Goal: Information Seeking & Learning: Find specific fact

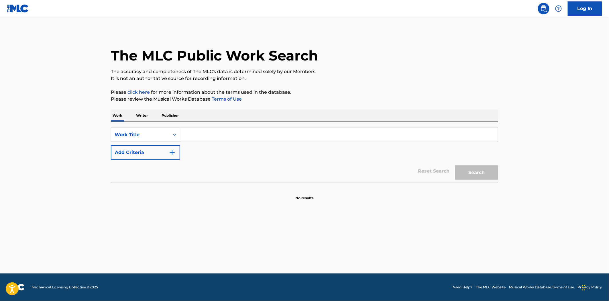
click at [177, 114] on p "Publisher" at bounding box center [170, 115] width 21 height 12
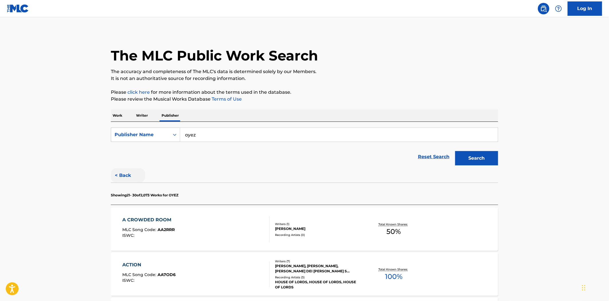
click at [129, 177] on button "< Back" at bounding box center [128, 175] width 34 height 14
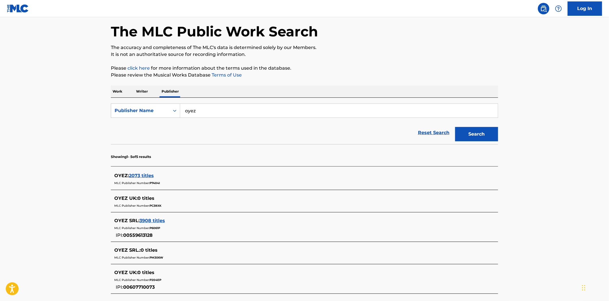
scroll to position [64, 0]
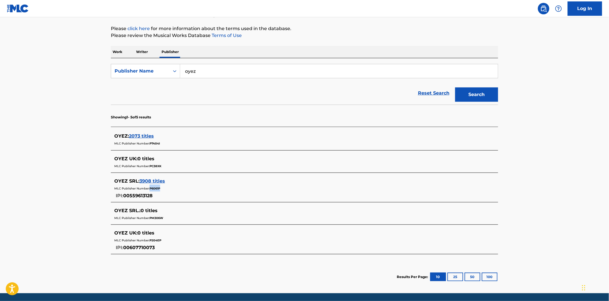
drag, startPoint x: 166, startPoint y: 188, endPoint x: 151, endPoint y: 189, distance: 15.8
click at [151, 189] on div "MLC Publisher Number: P6061P" at bounding box center [296, 187] width 365 height 7
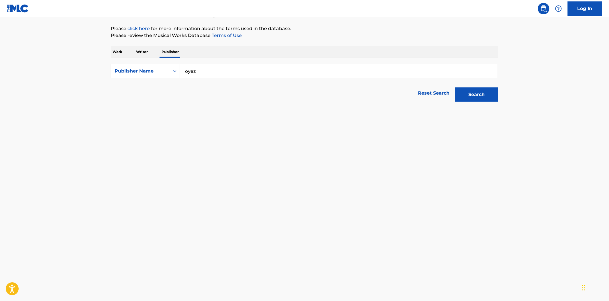
copy span "P6061P"
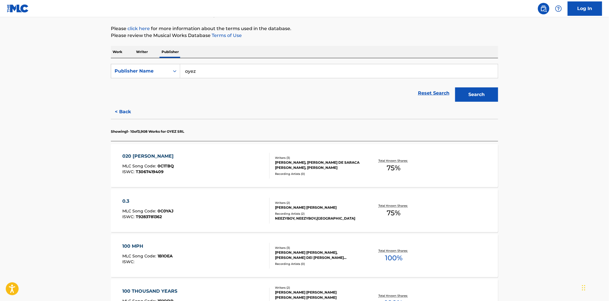
click at [247, 168] on div "020 [PERSON_NAME] MLC Song Code : 0C1TBQ ISWC : T3067419409" at bounding box center [196, 166] width 147 height 26
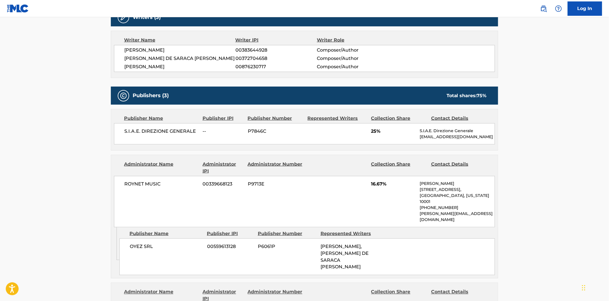
scroll to position [254, 0]
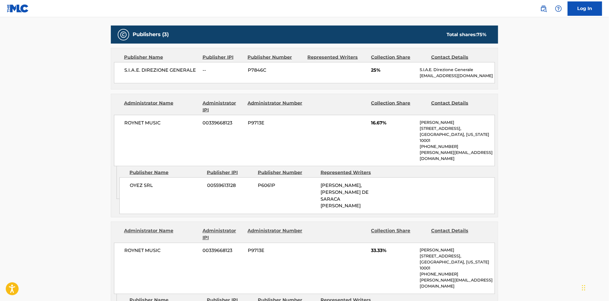
click at [261, 123] on span "P9713E" at bounding box center [276, 122] width 56 height 7
click at [284, 193] on div "OYEZ SRL 00559613128 P6061P [PERSON_NAME], [PERSON_NAME] DE SARACA [PERSON_NAME]" at bounding box center [306, 195] width 375 height 37
click at [271, 182] on span "P6061P" at bounding box center [287, 185] width 58 height 7
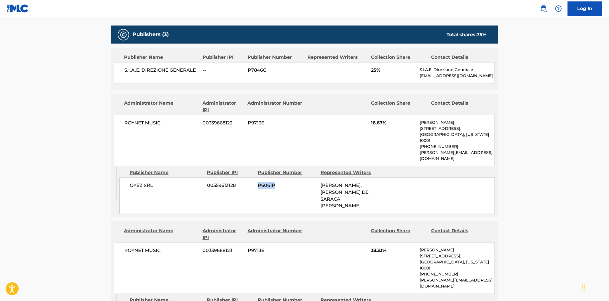
click at [271, 182] on span "P6061P" at bounding box center [287, 185] width 58 height 7
copy span "P6061P"
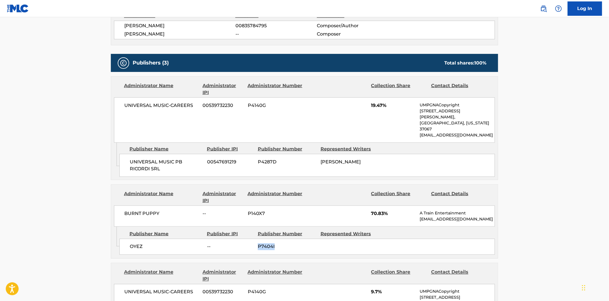
click at [268, 243] on span "P7404I" at bounding box center [287, 246] width 58 height 7
click at [267, 243] on span "P7404I" at bounding box center [287, 246] width 58 height 7
